Goal: Transaction & Acquisition: Download file/media

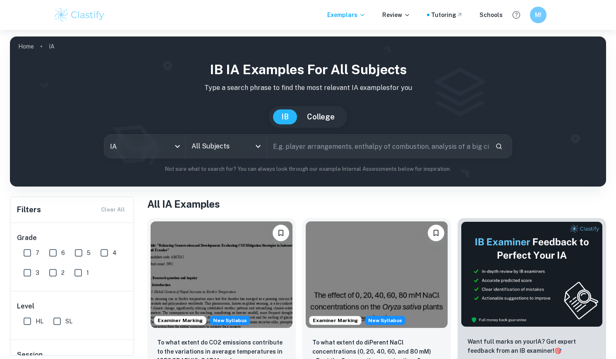
click at [326, 140] on input "text" at bounding box center [377, 146] width 221 height 23
paste input "Eyewitness Testimony in Car Crashes - Reconstructive Memory IA"
type input "Eyewitness Testimony in Car Crashes - Reconstructive Memory IA"
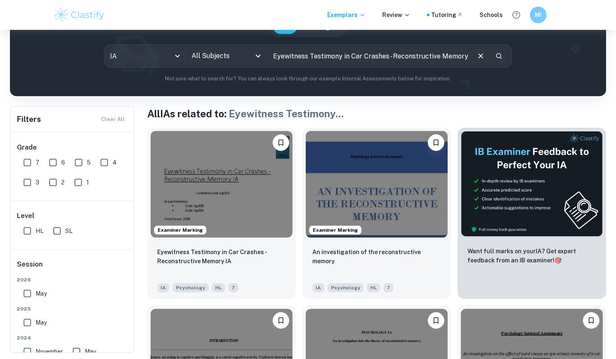
scroll to position [79, 0]
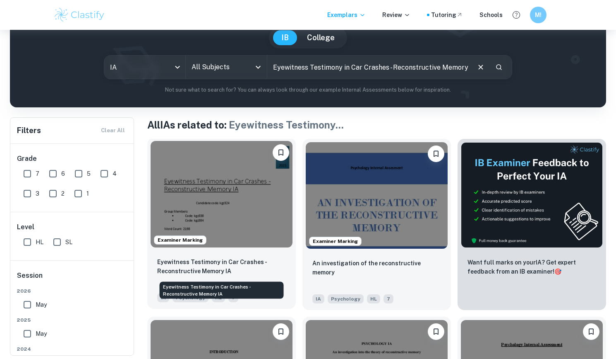
click at [201, 274] on p "Eyewitness Testimony in Car Crashes - Reconstructive Memory IA" at bounding box center [221, 266] width 129 height 18
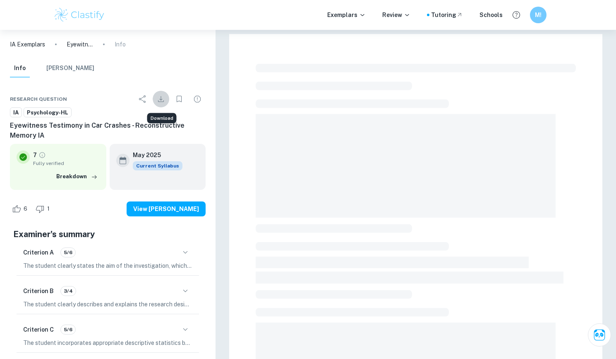
click at [161, 97] on icon "Download" at bounding box center [161, 99] width 6 height 6
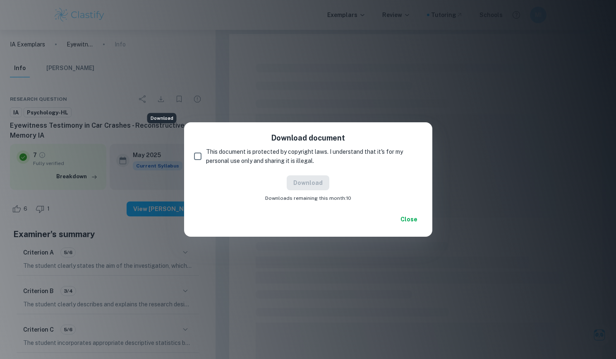
click at [244, 168] on div "Download document This document is protected by copyright laws. I understand th…" at bounding box center [308, 166] width 248 height 89
click at [187, 158] on div "Download document This document is protected by copyright laws. I understand th…" at bounding box center [308, 166] width 248 height 89
click at [198, 158] on input "This document is protected by copyright laws. I understand that it's for my per…" at bounding box center [198, 156] width 17 height 17
checkbox input "true"
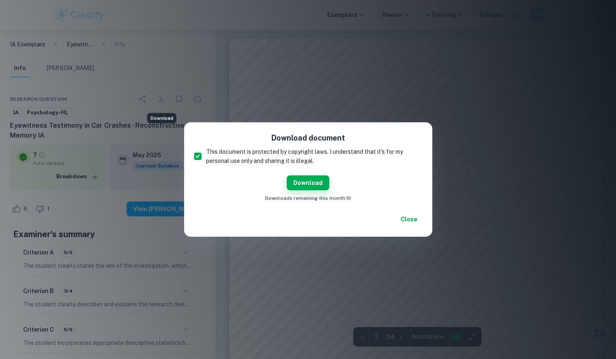
click at [347, 201] on span "Downloads remaining this month: 10" at bounding box center [308, 197] width 86 height 7
click at [317, 188] on button "Download" at bounding box center [308, 182] width 43 height 15
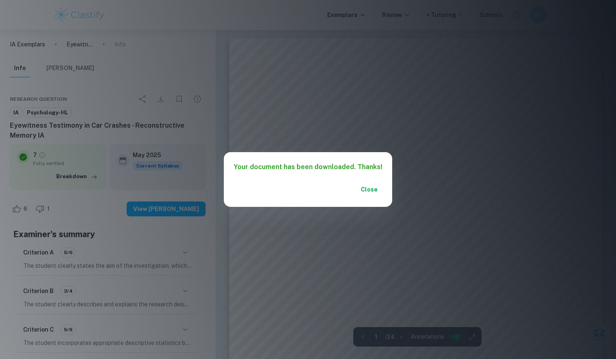
click at [371, 188] on button "Close" at bounding box center [369, 189] width 26 height 15
